Goal: Information Seeking & Learning: Learn about a topic

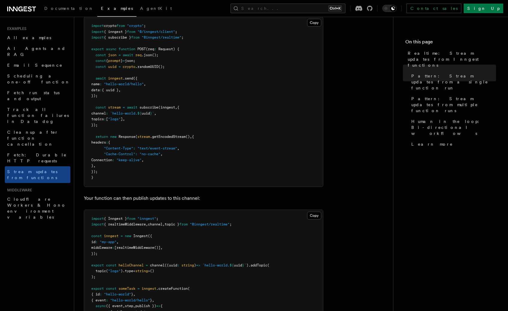
scroll to position [90, 0]
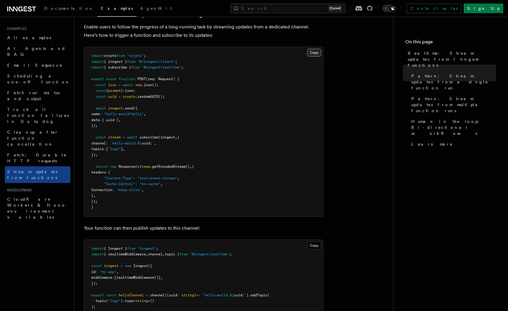
click at [310, 52] on button "Copy Copied" at bounding box center [314, 53] width 14 height 8
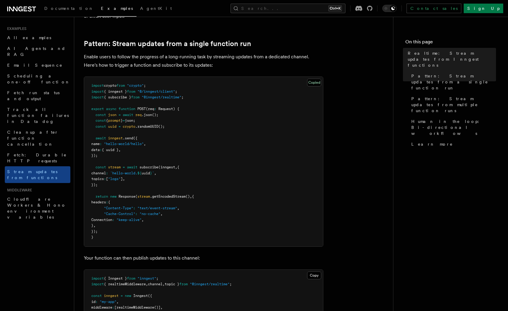
scroll to position [30, 0]
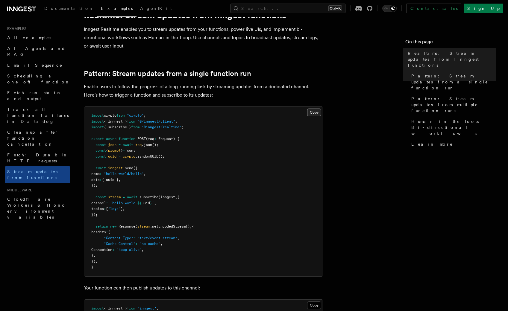
click at [314, 112] on button "Copy Copied" at bounding box center [314, 113] width 14 height 8
click at [171, 197] on span "(inngest" at bounding box center [166, 197] width 17 height 4
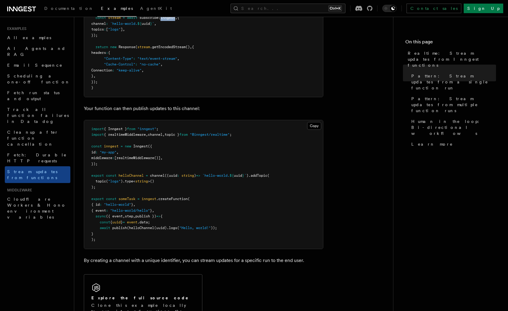
scroll to position [329, 0]
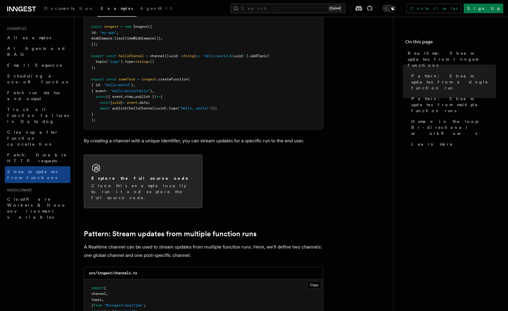
click at [181, 185] on p "Clone this example locally to run it and explore the full source code." at bounding box center [142, 192] width 103 height 18
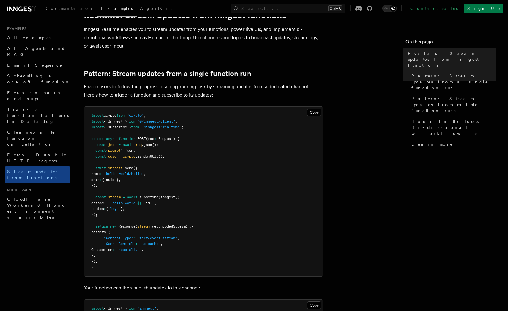
scroll to position [60, 0]
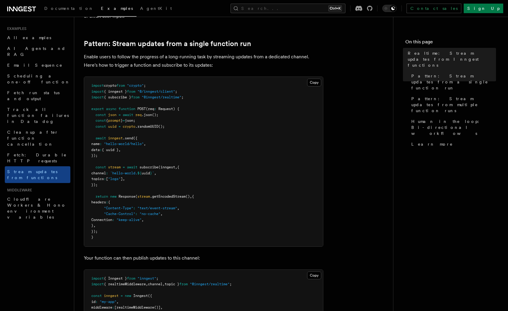
click at [166, 92] on span ""@/inngest/client"" at bounding box center [156, 91] width 38 height 4
click at [230, 144] on pre "import crypto from "crypto" ; import { inngest } from "@/inngest/client" ; impo…" at bounding box center [203, 162] width 239 height 170
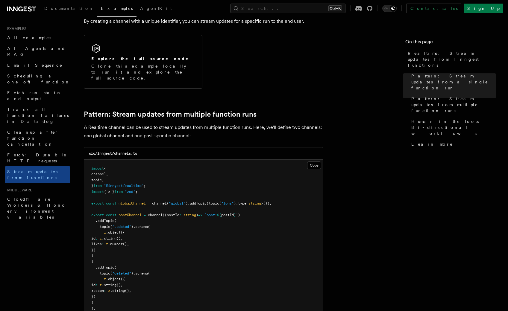
scroll to position [419, 0]
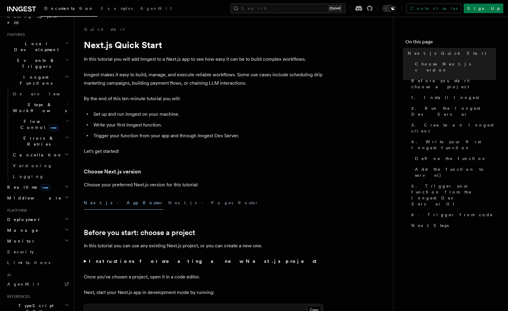
scroll to position [150, 0]
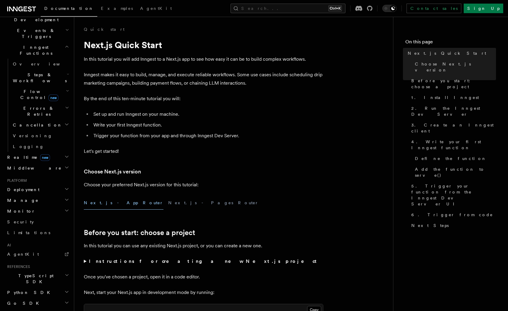
click at [60, 152] on h2 "Realtime new" at bounding box center [37, 157] width 65 height 11
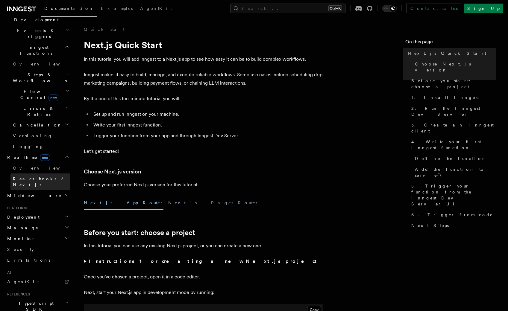
click at [48, 176] on span "React hooks / Next.js" at bounding box center [39, 181] width 53 height 11
click at [35, 176] on span "React hooks / Next.js" at bounding box center [39, 181] width 53 height 11
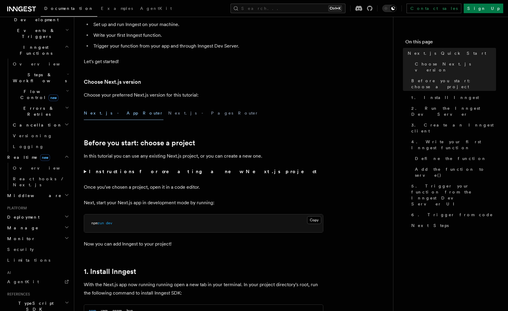
scroll to position [269, 0]
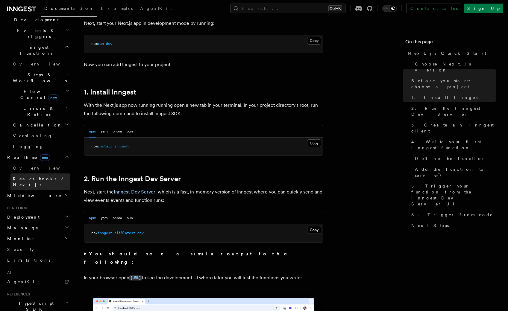
click at [31, 176] on span "React hooks / Next.js" at bounding box center [39, 181] width 53 height 11
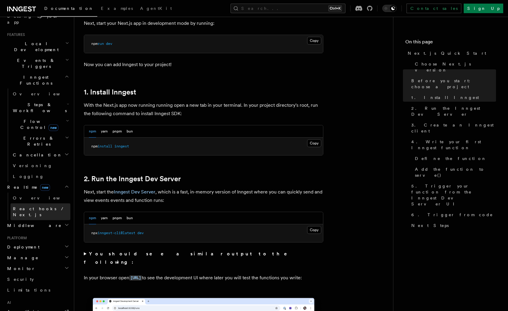
click at [33, 206] on span "React hooks / Next.js" at bounding box center [39, 211] width 53 height 11
click at [294, 125] on div "npm yarn pnpm bun Copy Copied npm install inngest" at bounding box center [203, 140] width 239 height 31
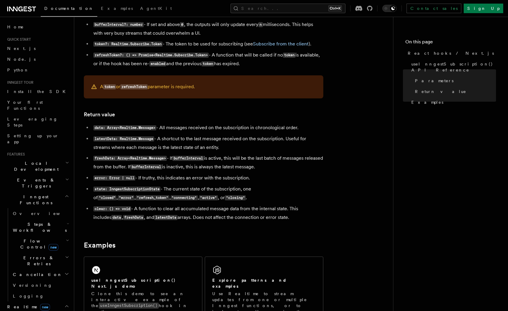
scroll to position [532, 0]
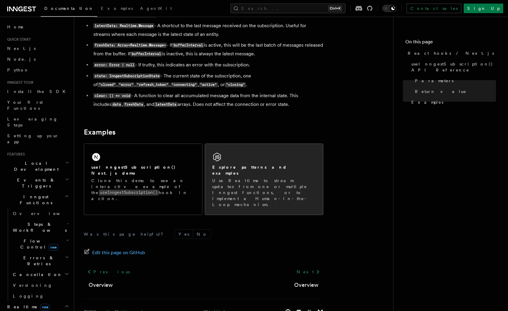
click at [302, 179] on p "Use Realtime to stream updates from one or multiple Inngest functions, or to im…" at bounding box center [263, 193] width 103 height 30
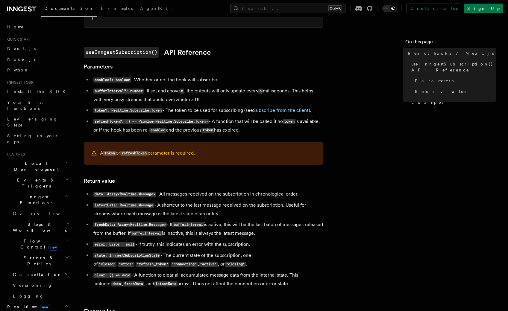
scroll to position [292, 0]
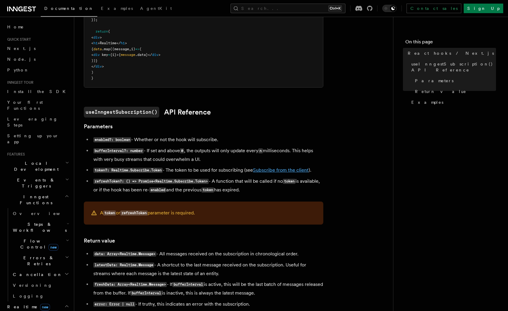
click at [298, 171] on link "Subscribe from the client" at bounding box center [281, 170] width 56 height 6
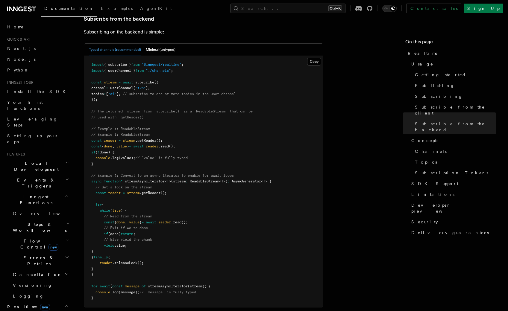
scroll to position [1206, 0]
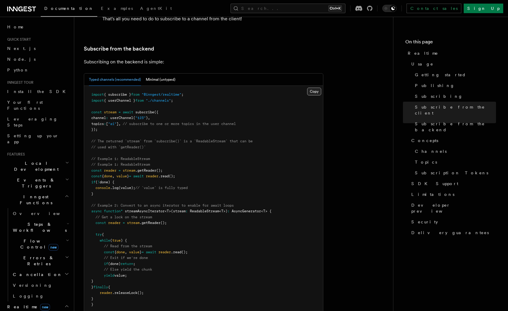
click at [314, 88] on button "Copy Copied" at bounding box center [314, 92] width 14 height 8
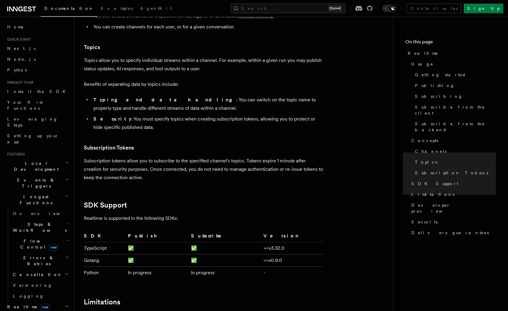
scroll to position [1492, 0]
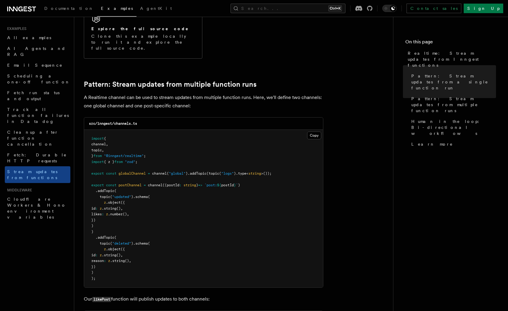
scroll to position [389, 0]
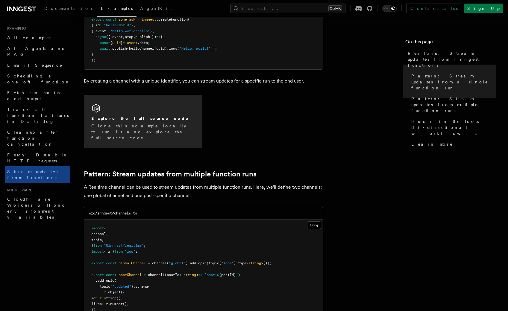
click at [155, 137] on div "Explore the full source code Clone this example locally to run it and explore t…" at bounding box center [143, 121] width 118 height 53
